Goal: Task Accomplishment & Management: Use online tool/utility

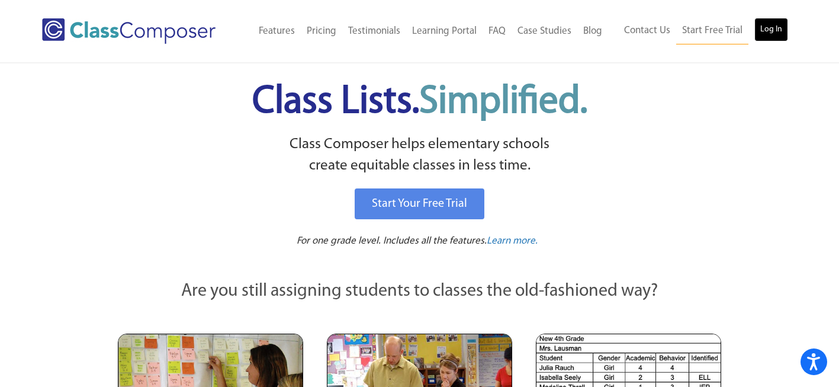
click at [767, 31] on link "Log In" at bounding box center [771, 30] width 34 height 24
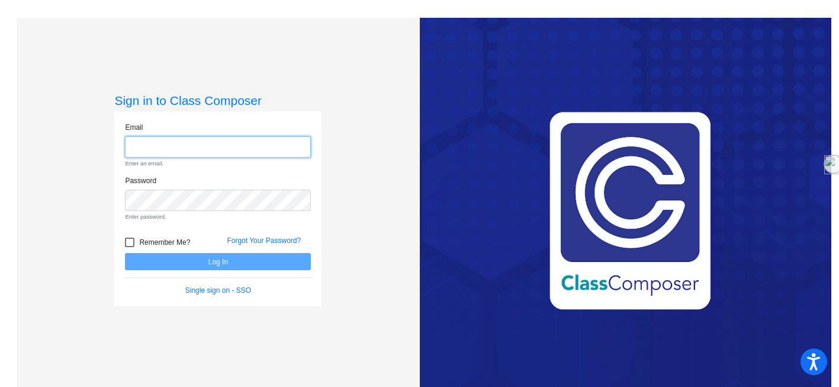
type input "[EMAIL_ADDRESS][DOMAIN_NAME]"
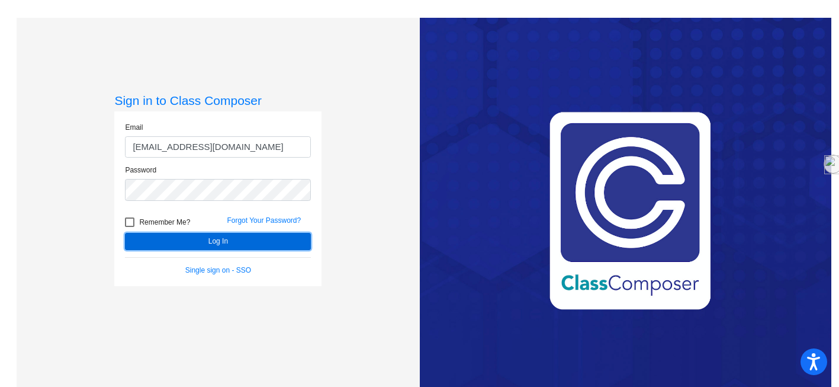
click at [266, 243] on button "Log In" at bounding box center [218, 241] width 186 height 17
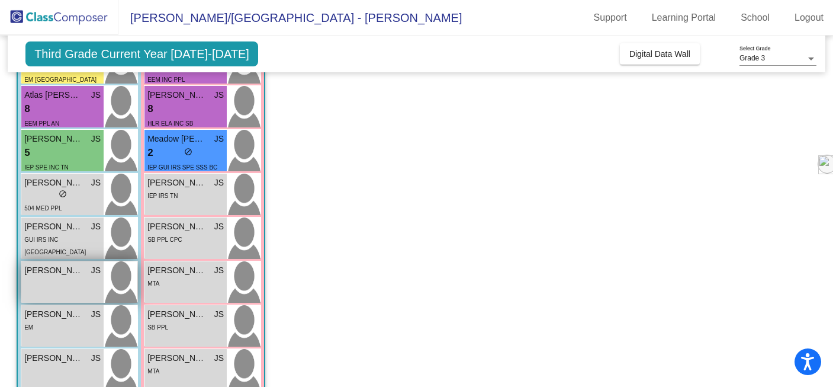
click at [74, 282] on div "[PERSON_NAME] JS lock do_not_disturb_alt" at bounding box center [62, 281] width 82 height 41
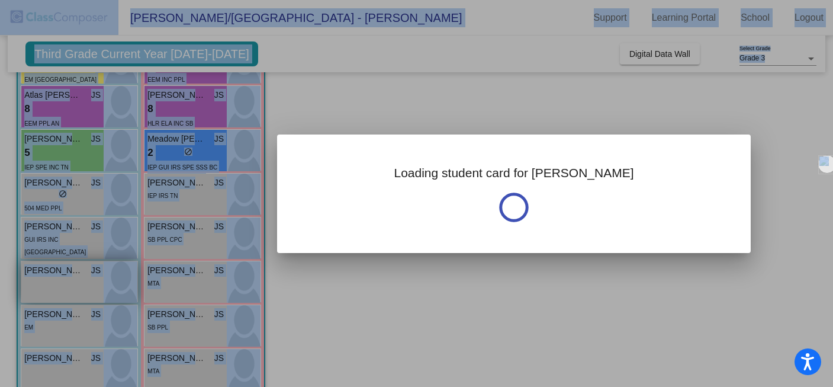
click at [74, 282] on div at bounding box center [416, 193] width 833 height 387
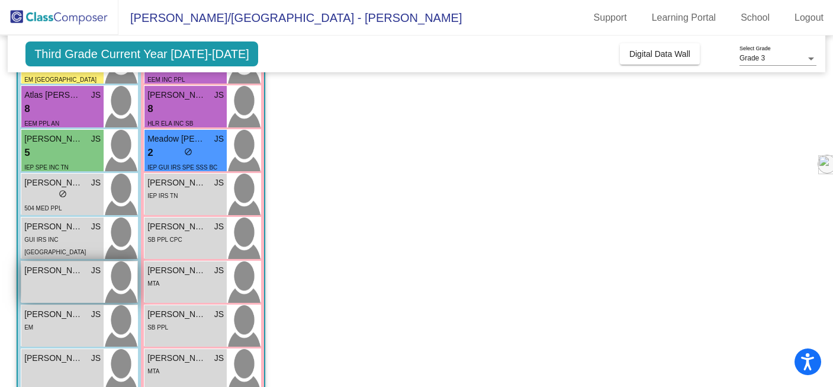
click at [74, 282] on div "[PERSON_NAME] JS lock do_not_disturb_alt" at bounding box center [62, 281] width 82 height 41
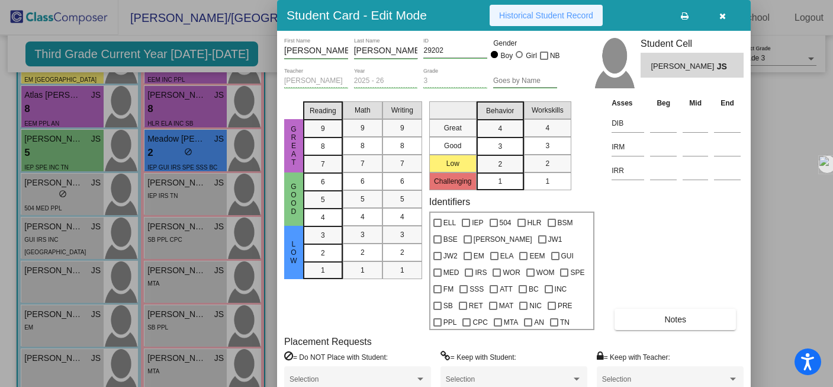
click at [580, 12] on span "Historical Student Record" at bounding box center [546, 15] width 94 height 9
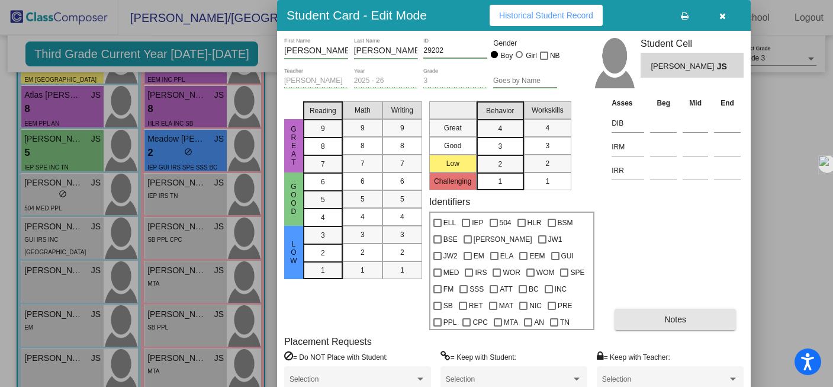
click at [673, 319] on span "Notes" at bounding box center [675, 318] width 22 height 9
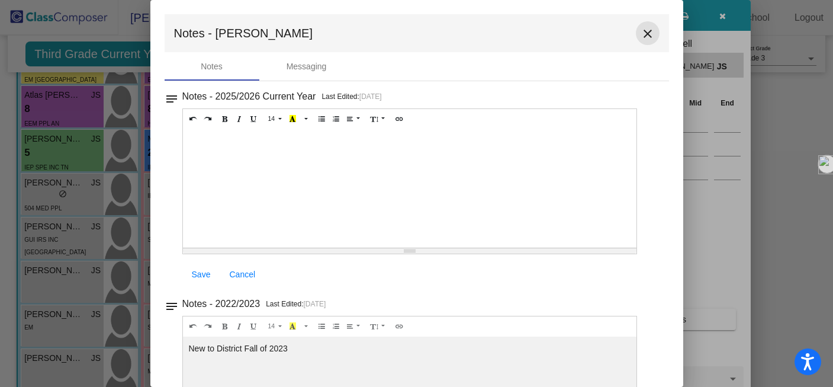
click at [642, 34] on mat-icon "close" at bounding box center [647, 34] width 14 height 14
